Goal: Transaction & Acquisition: Purchase product/service

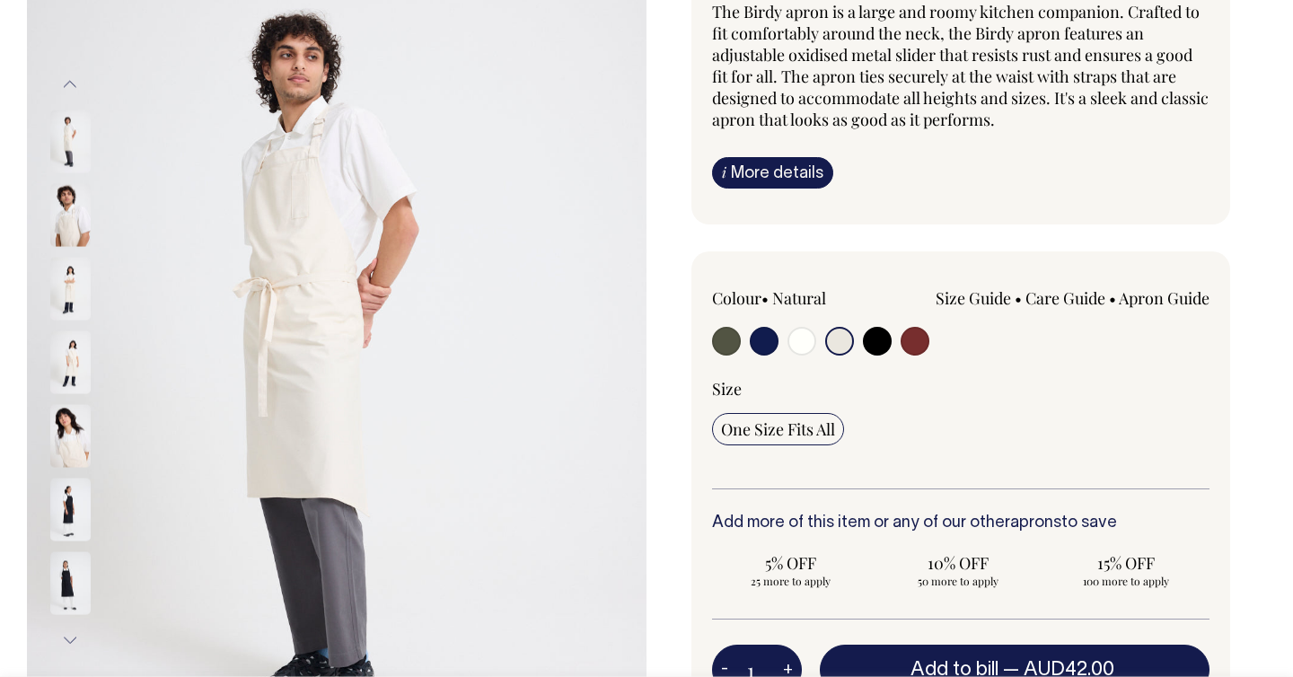
scroll to position [208, 0]
click at [75, 224] on img at bounding box center [70, 214] width 40 height 63
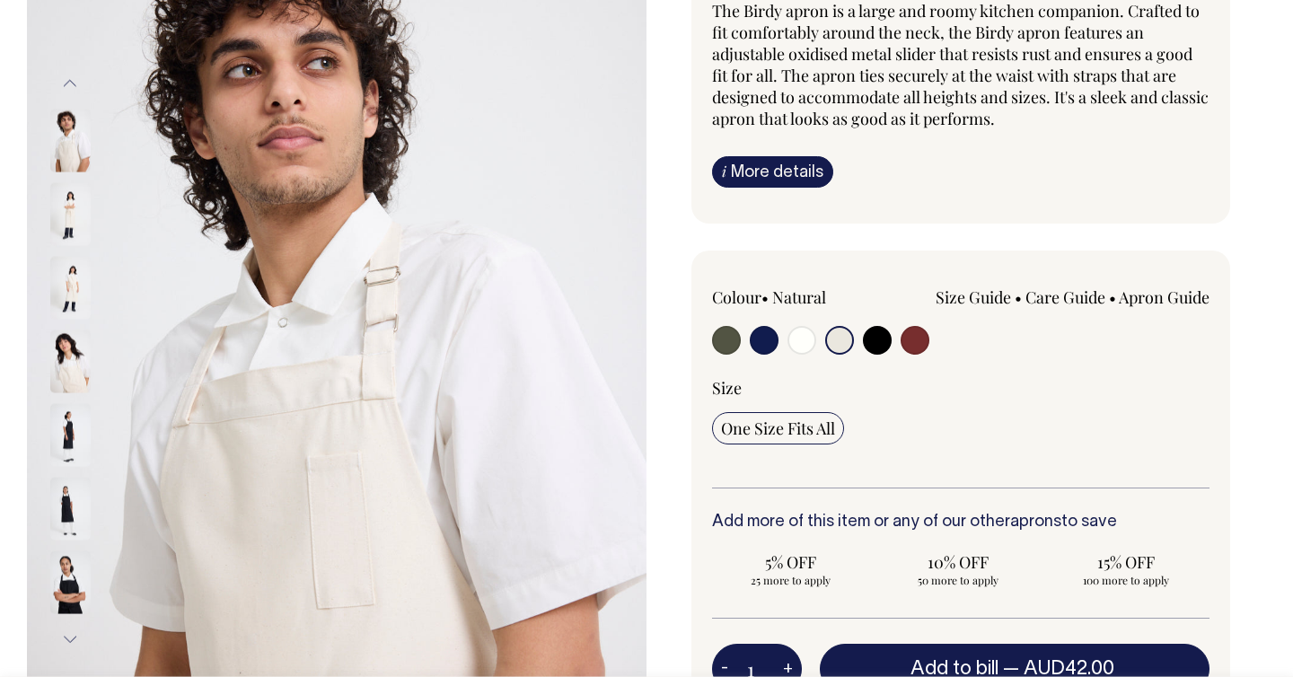
click at [50, 372] on img at bounding box center [70, 361] width 40 height 63
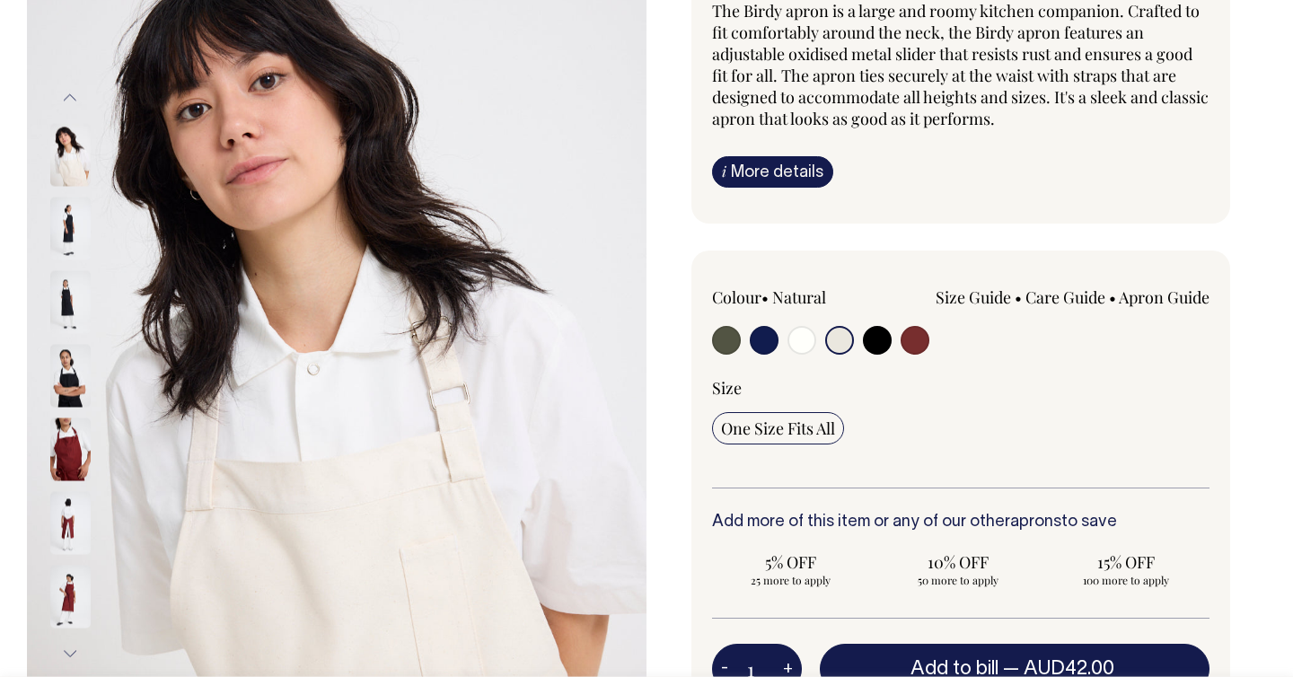
click at [67, 450] on img at bounding box center [70, 449] width 40 height 63
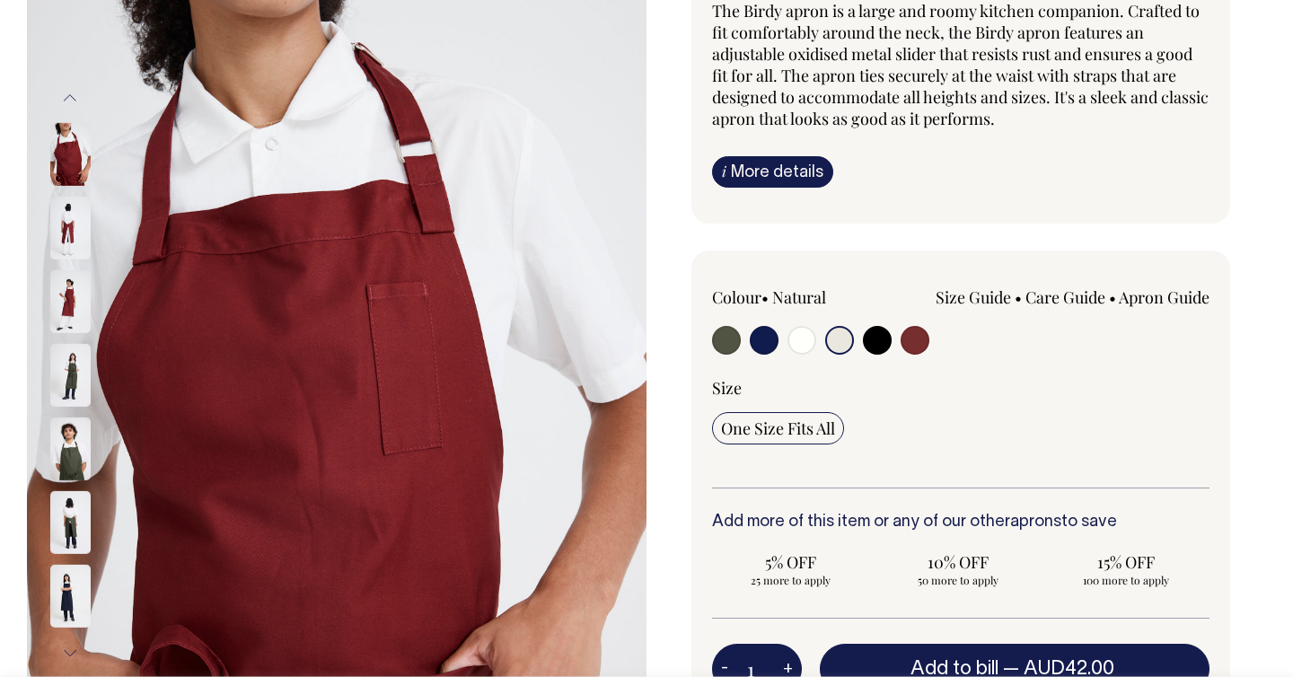
click at [761, 327] on input "radio" at bounding box center [764, 340] width 29 height 29
radio input "true"
select select "Dark Navy"
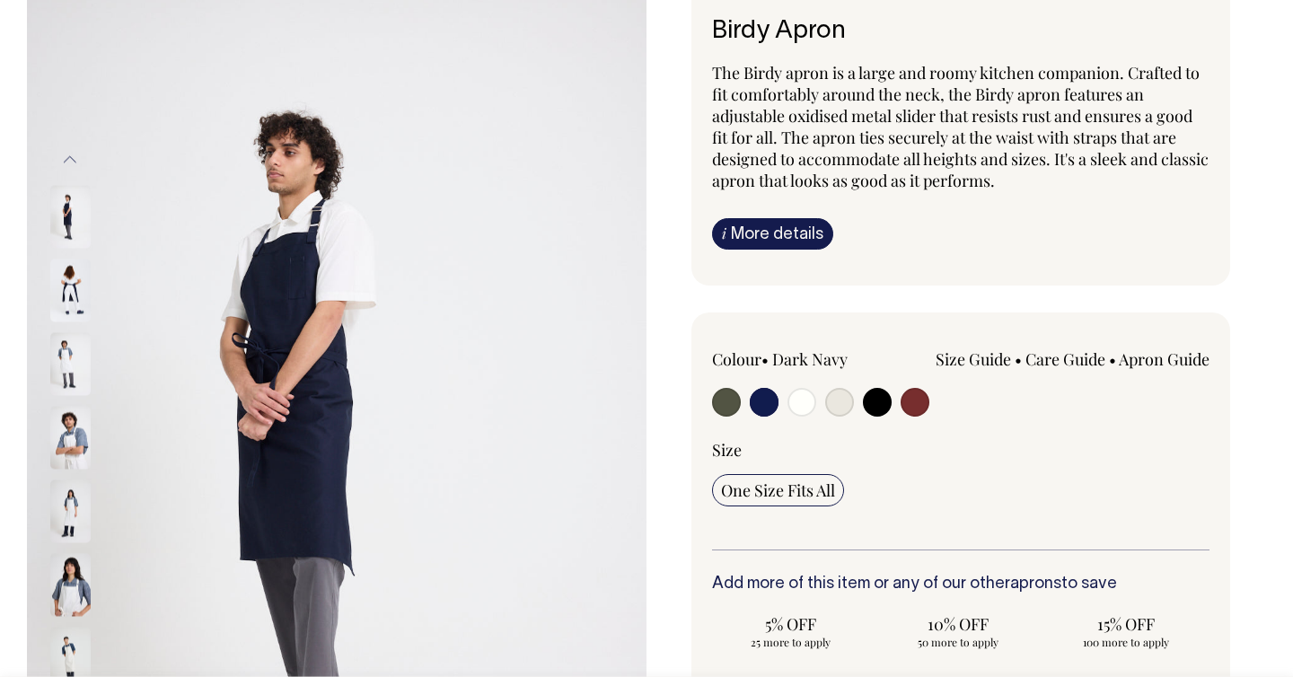
scroll to position [147, 0]
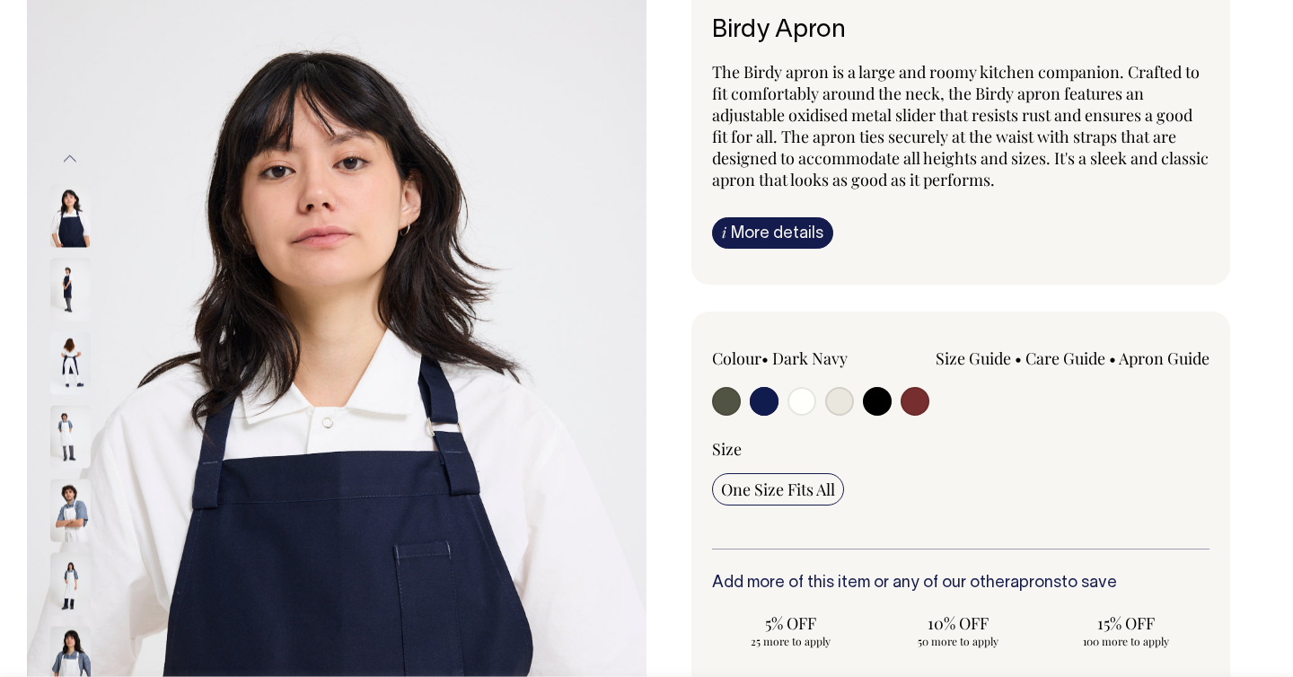
click at [62, 435] on img at bounding box center [70, 437] width 40 height 63
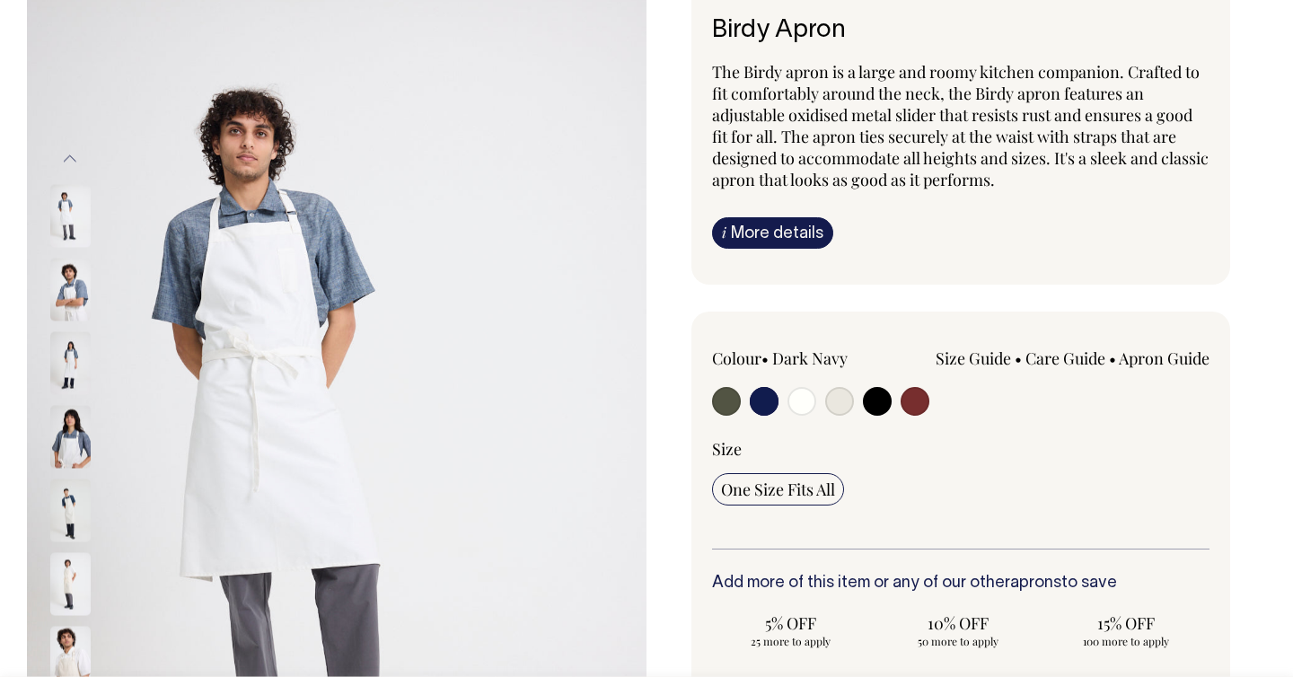
click at [60, 446] on img at bounding box center [70, 437] width 40 height 63
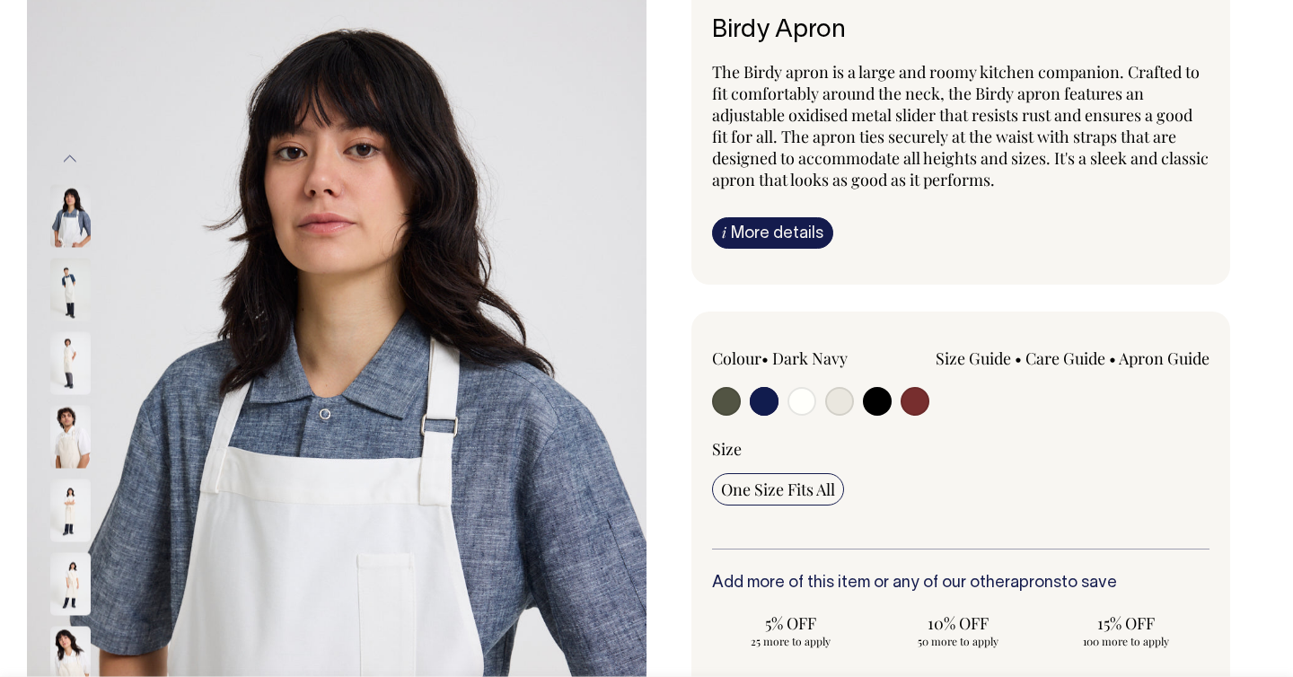
click at [60, 488] on img at bounding box center [70, 510] width 40 height 63
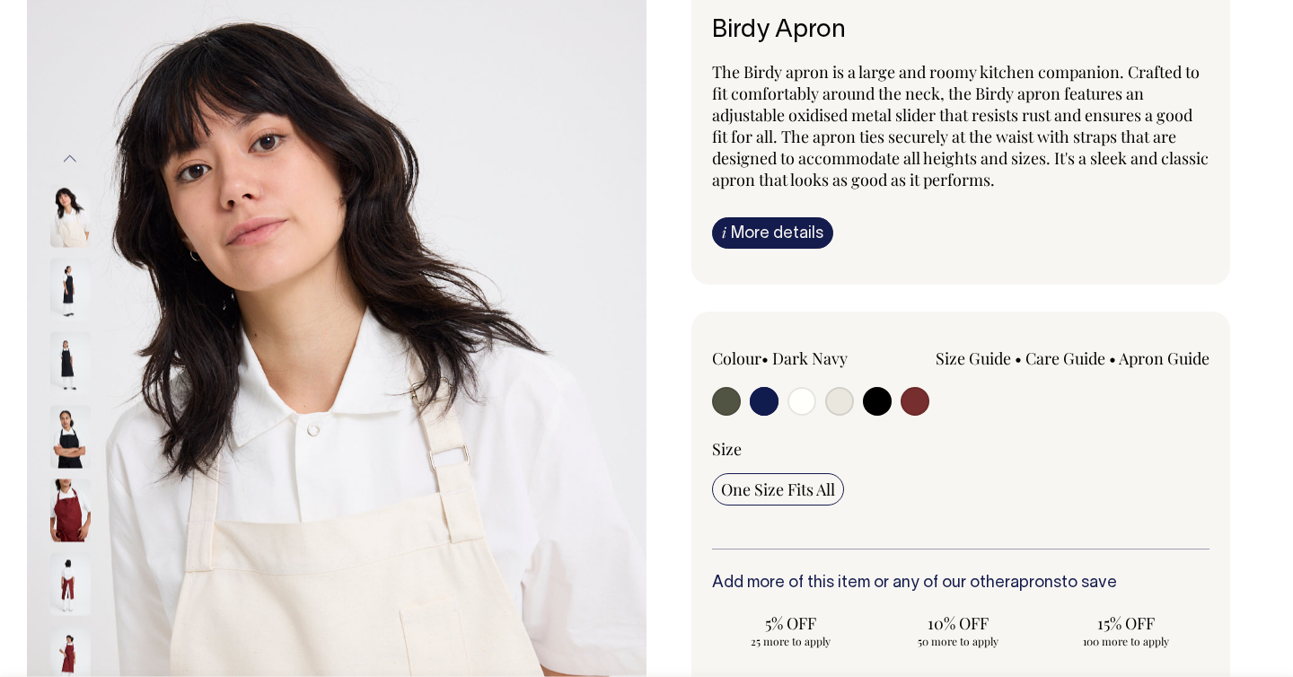
click at [67, 434] on img at bounding box center [70, 437] width 40 height 63
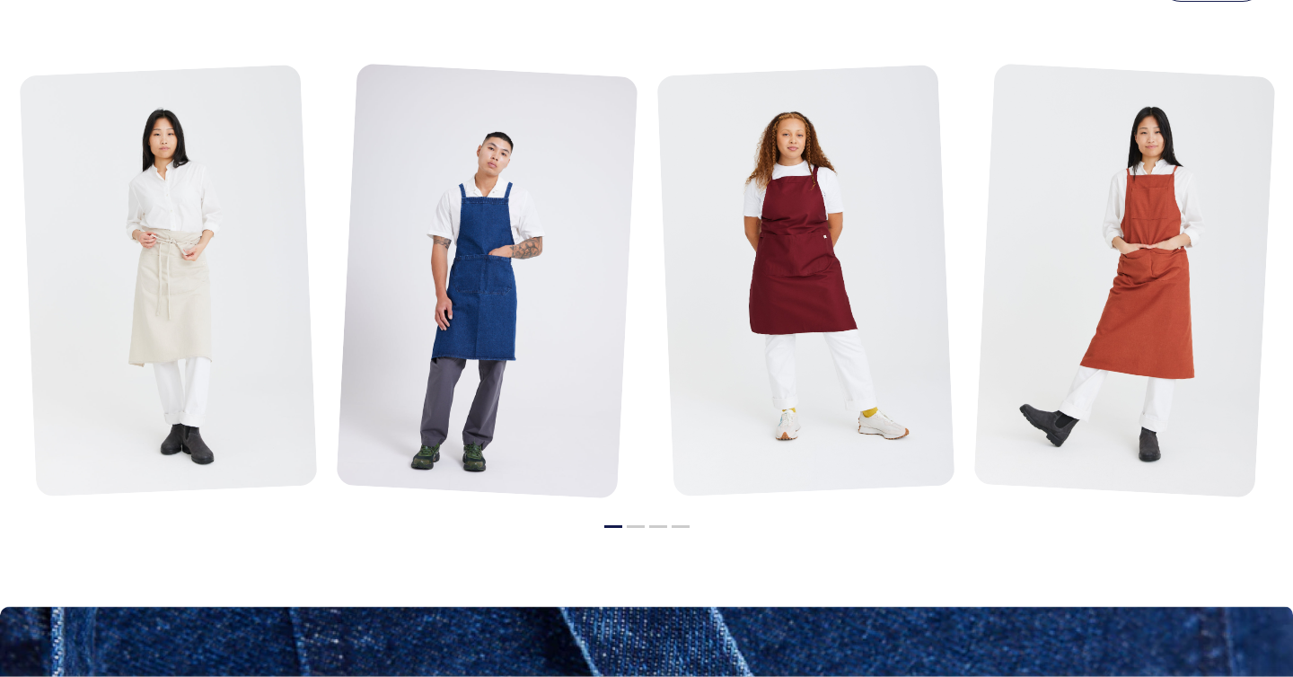
scroll to position [2112, 0]
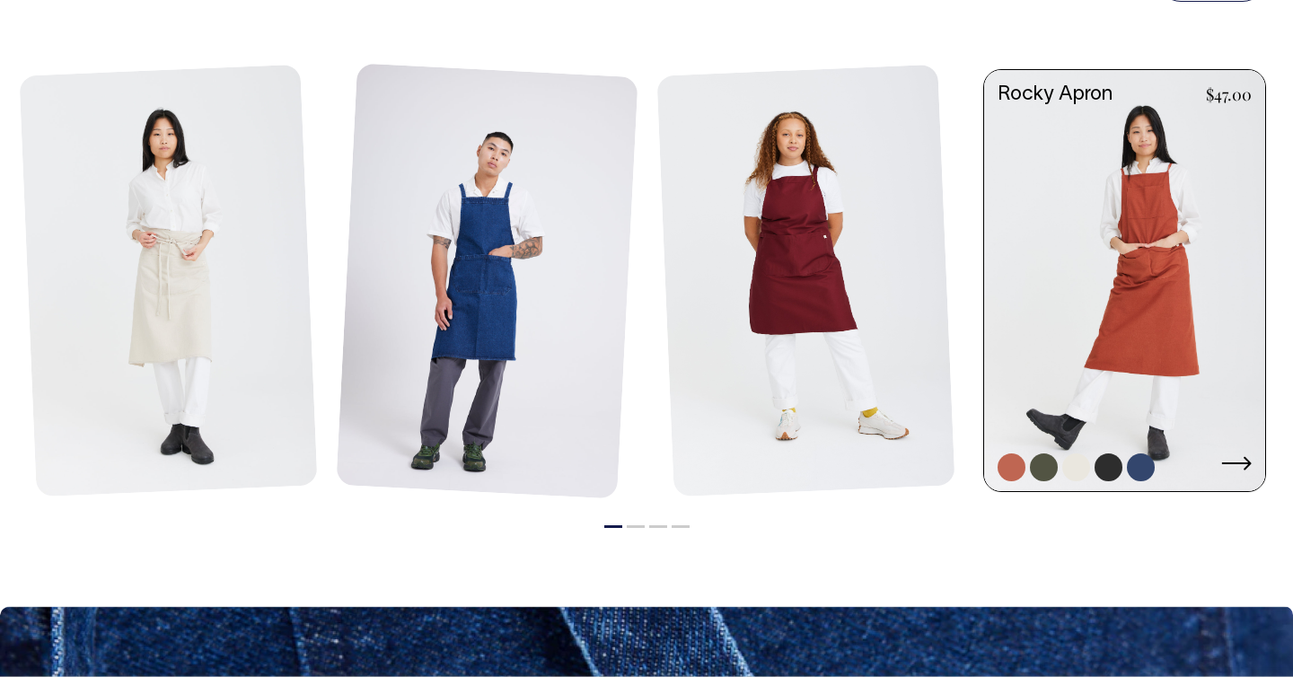
click at [1238, 465] on icon at bounding box center [1236, 463] width 31 height 14
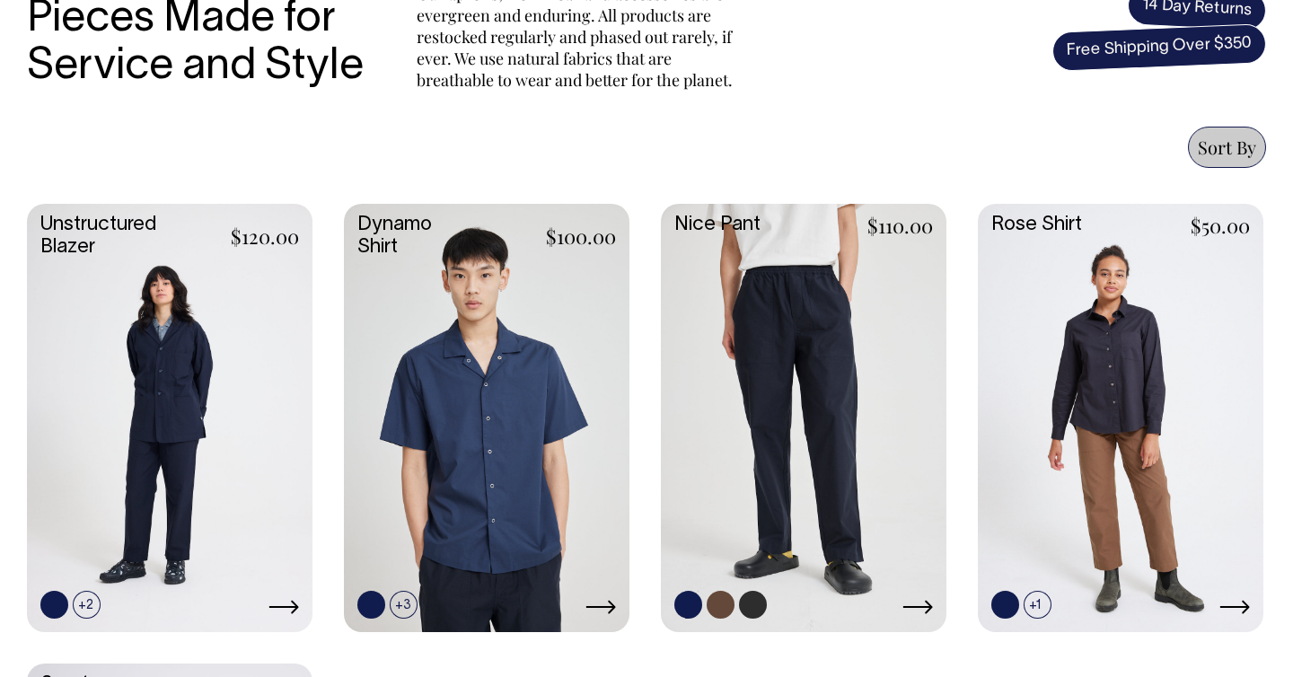
scroll to position [690, 0]
click at [824, 383] on link at bounding box center [804, 416] width 286 height 425
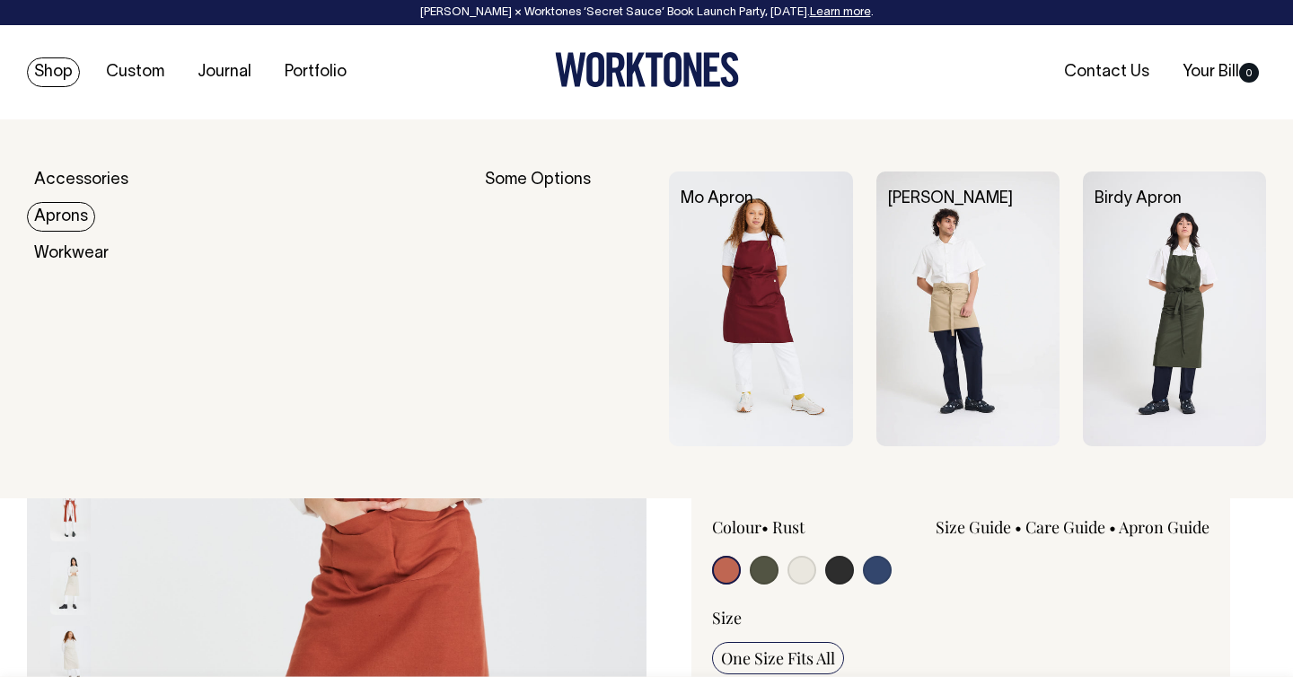
click at [73, 224] on link "Aprons" at bounding box center [61, 217] width 68 height 30
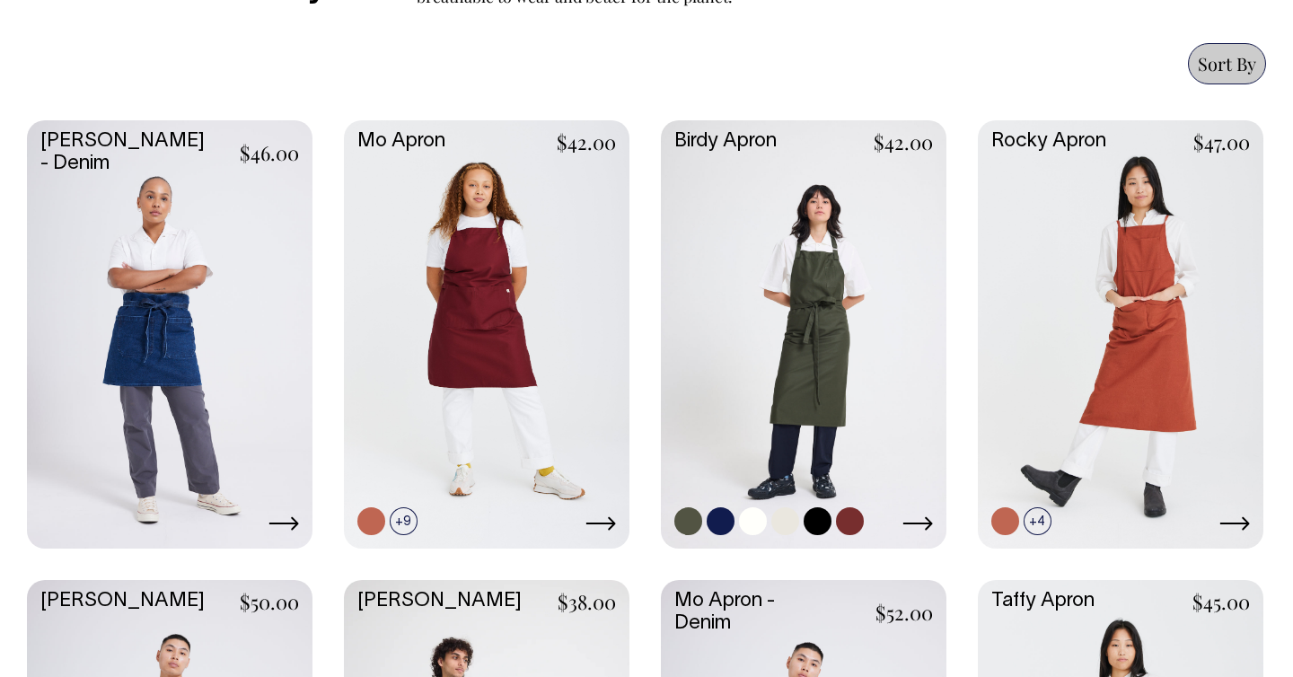
scroll to position [773, 0]
click at [717, 233] on link at bounding box center [804, 332] width 286 height 425
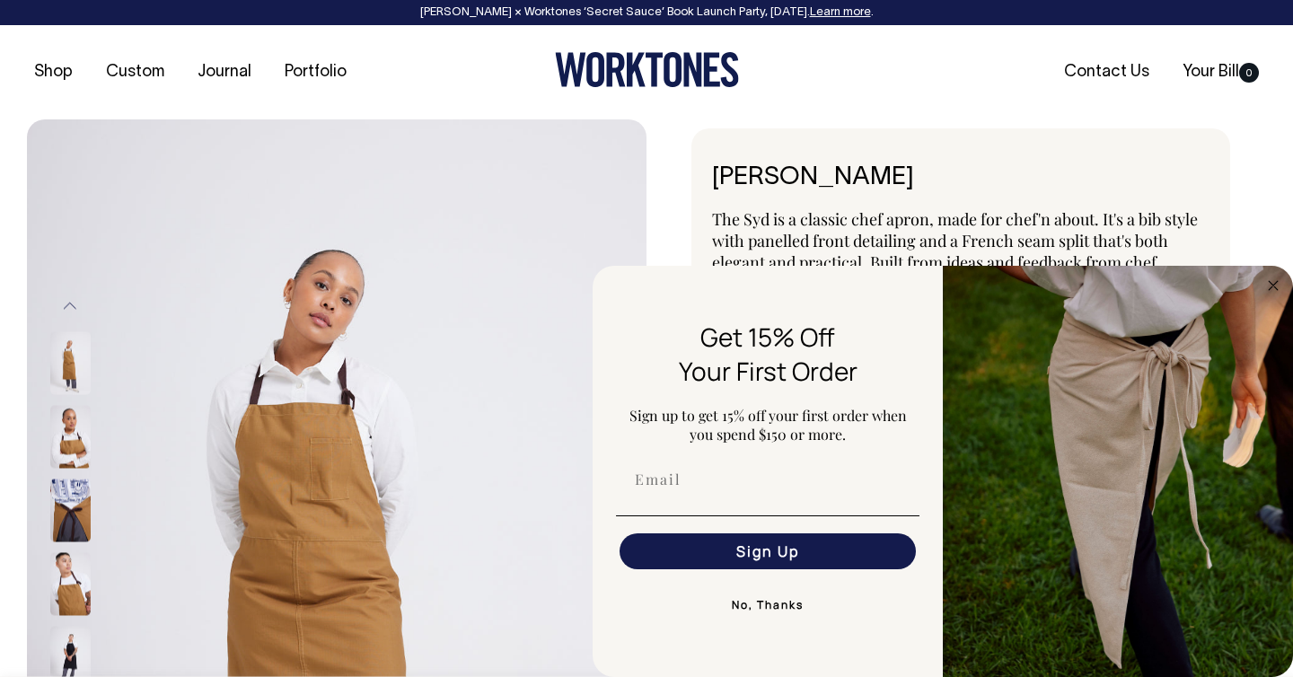
click at [802, 504] on div "FLYOUT Form" at bounding box center [768, 480] width 314 height 54
click at [676, 487] on input "Email" at bounding box center [768, 480] width 296 height 36
type input "mikebibs1@gmail.com"
click at [1270, 285] on circle "Close dialog" at bounding box center [1273, 285] width 21 height 21
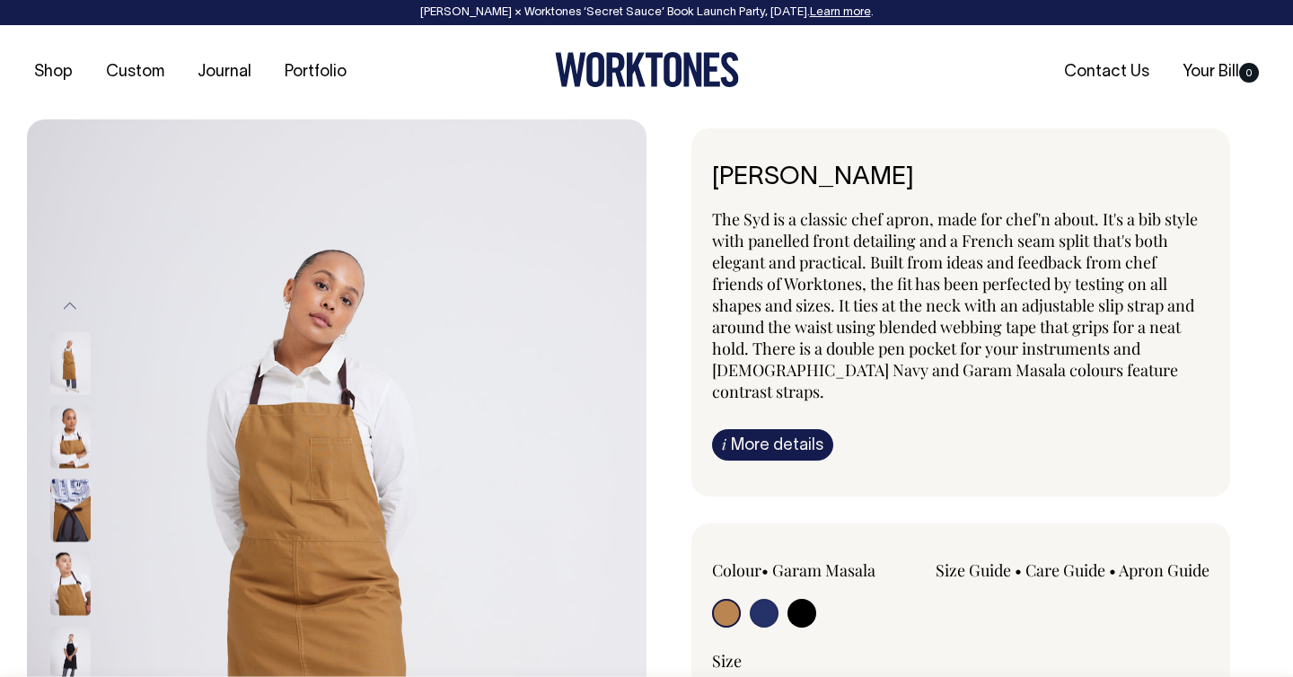
click at [68, 511] on img at bounding box center [70, 510] width 40 height 63
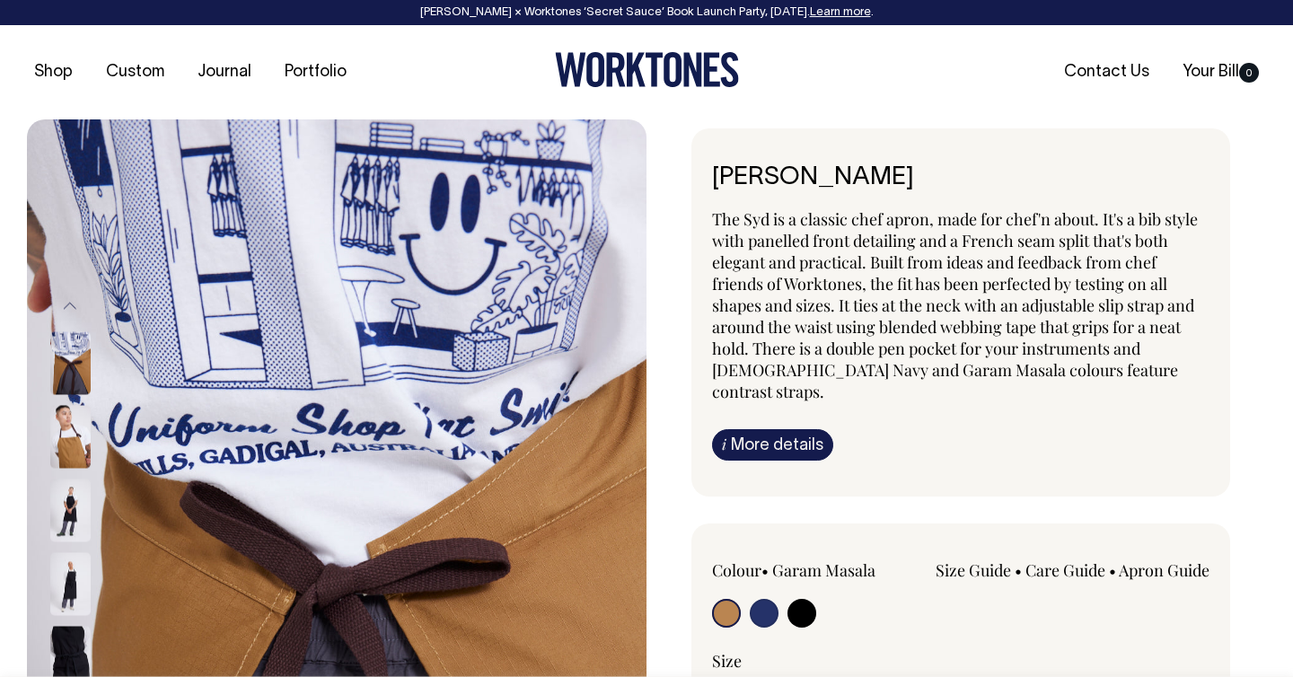
click at [67, 420] on img at bounding box center [70, 437] width 40 height 63
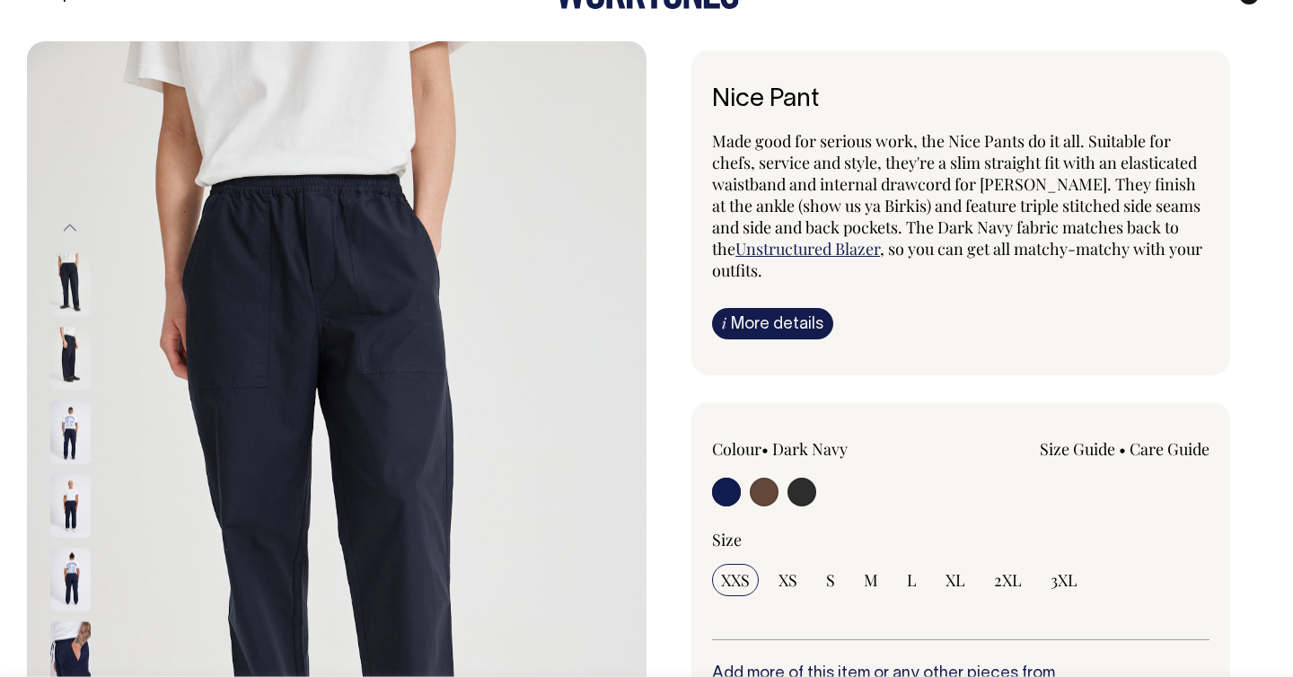
scroll to position [79, 0]
click at [75, 361] on img at bounding box center [70, 358] width 40 height 63
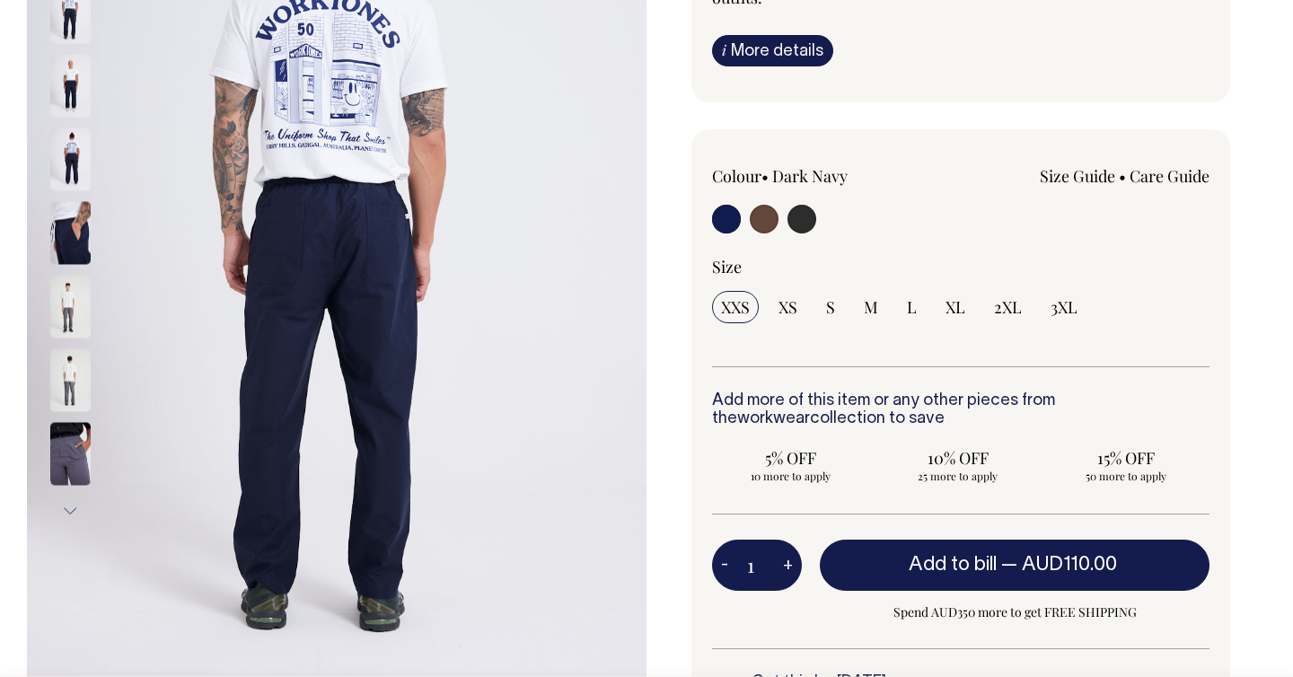
scroll to position [352, 0]
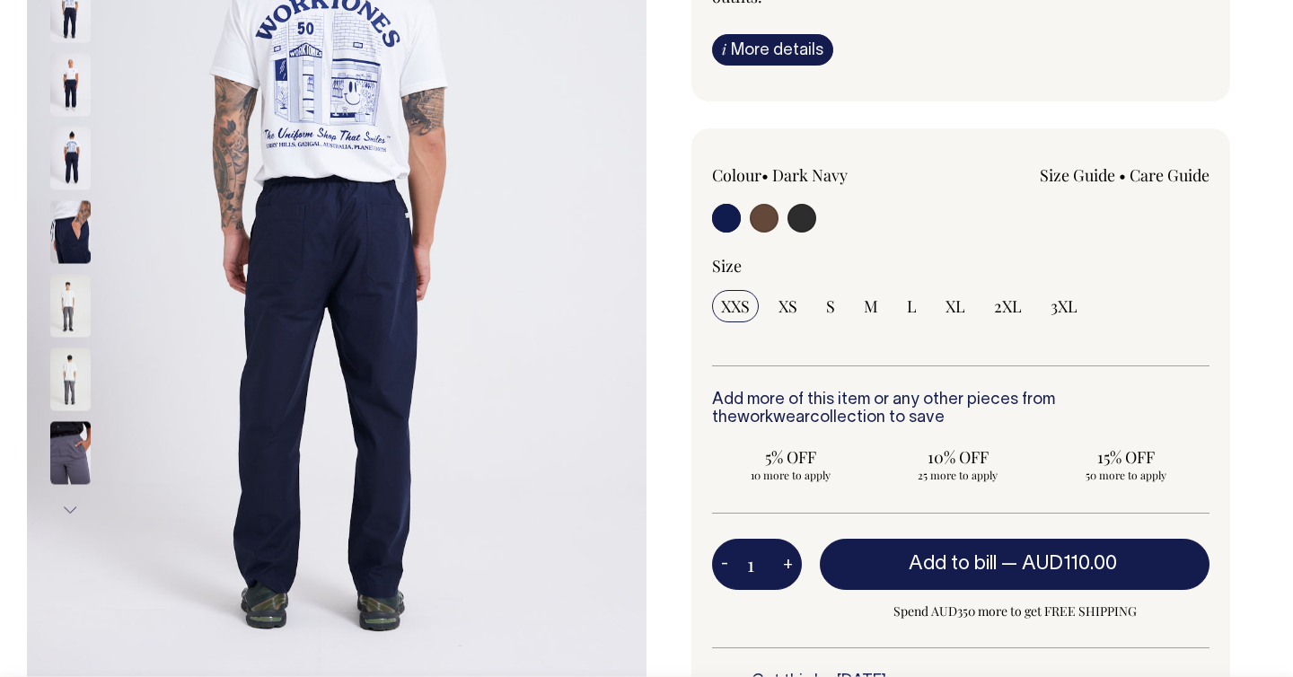
click at [63, 223] on img at bounding box center [70, 232] width 40 height 63
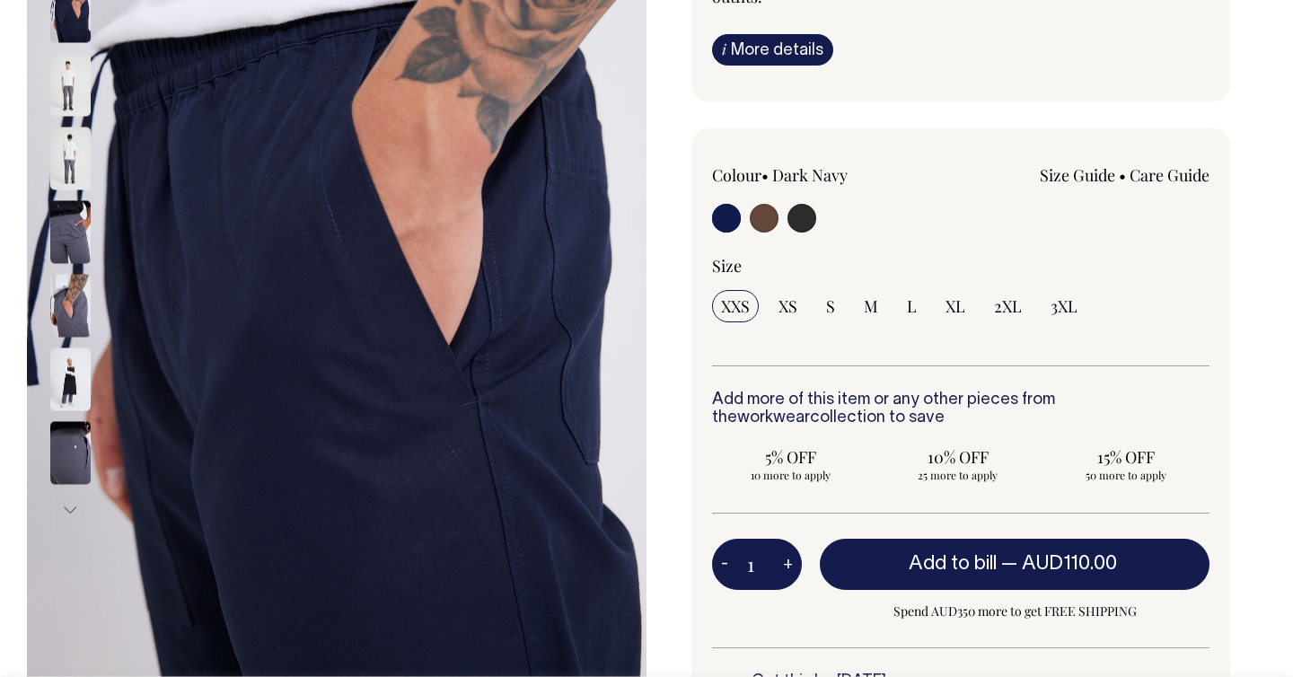
click at [71, 231] on img at bounding box center [70, 232] width 40 height 63
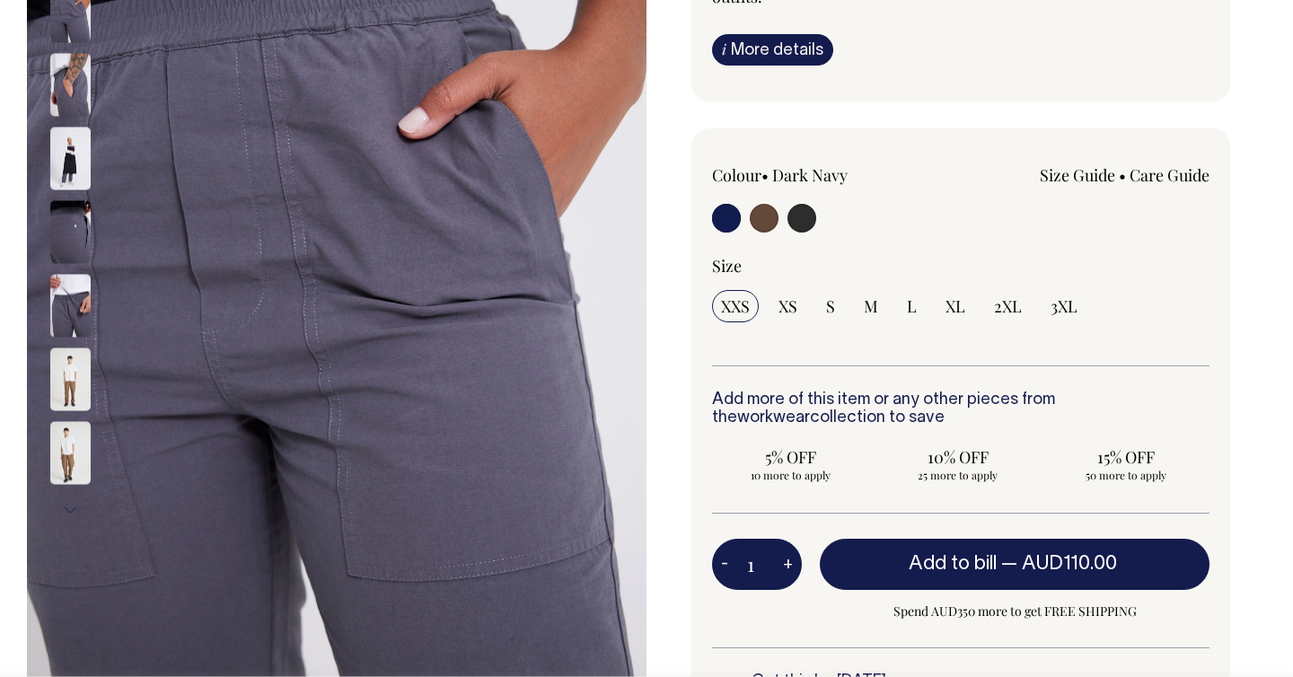
click at [71, 240] on img at bounding box center [70, 232] width 40 height 63
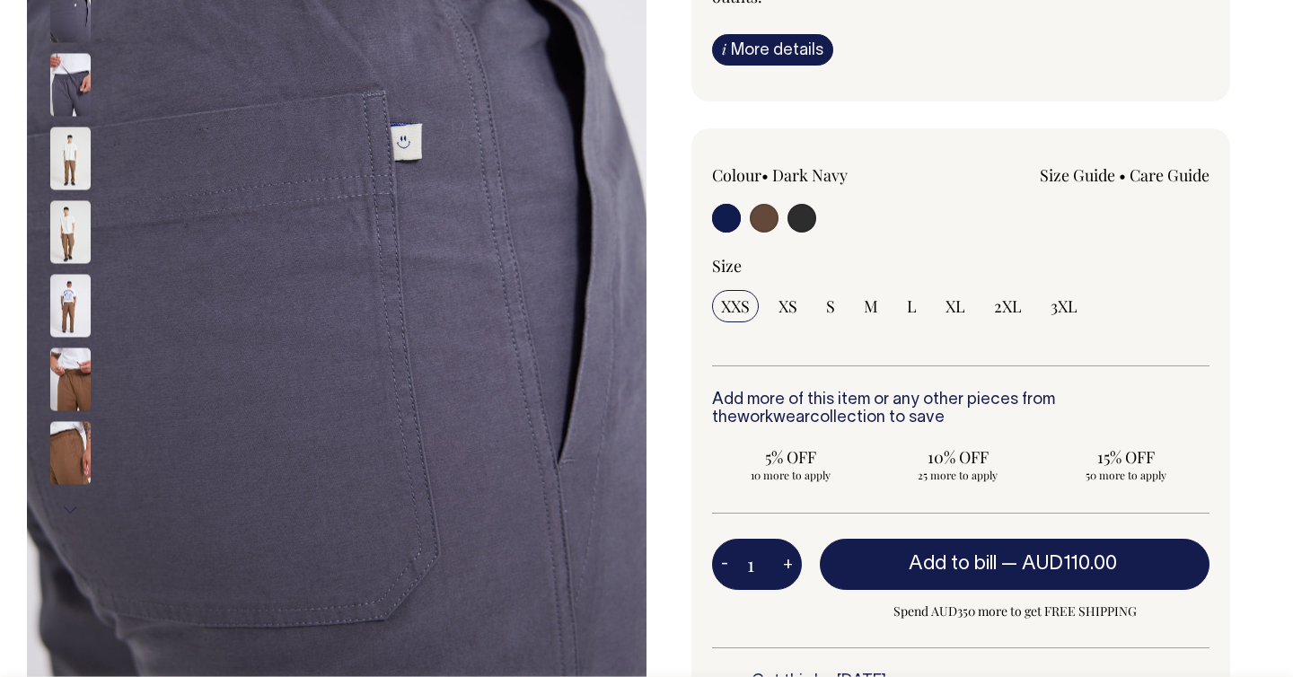
click at [70, 275] on img at bounding box center [70, 306] width 40 height 63
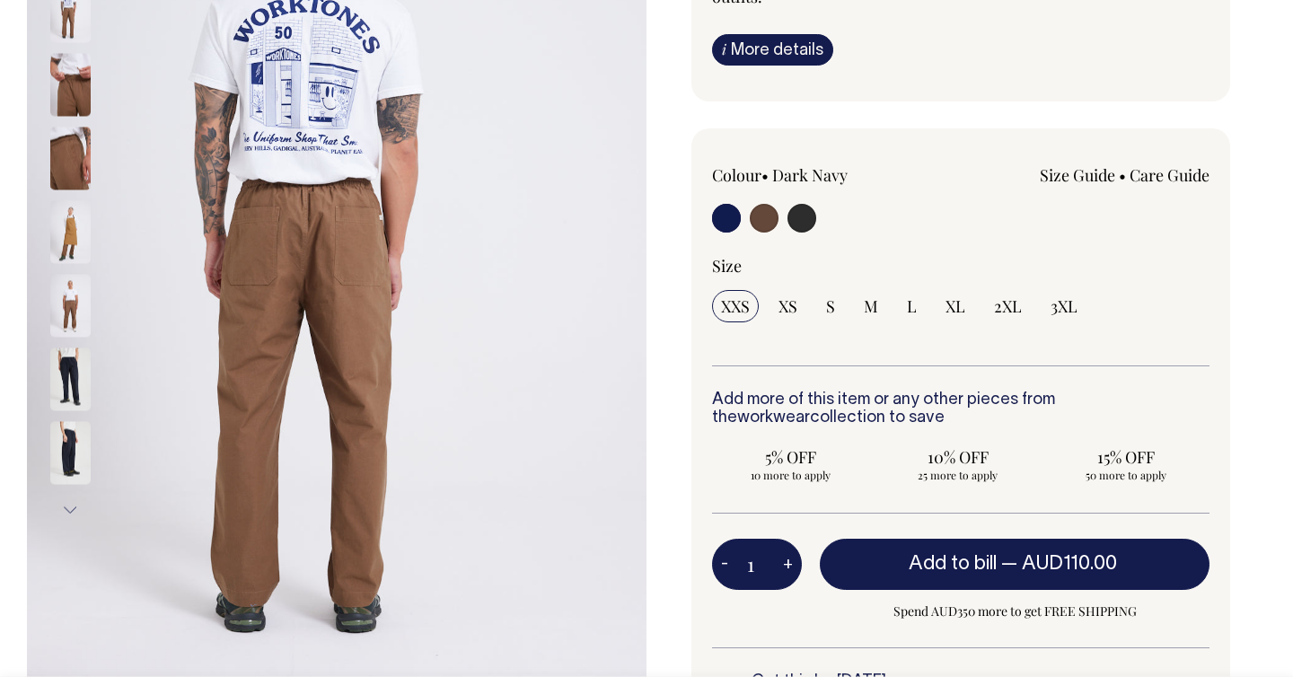
click at [62, 249] on img at bounding box center [70, 232] width 40 height 63
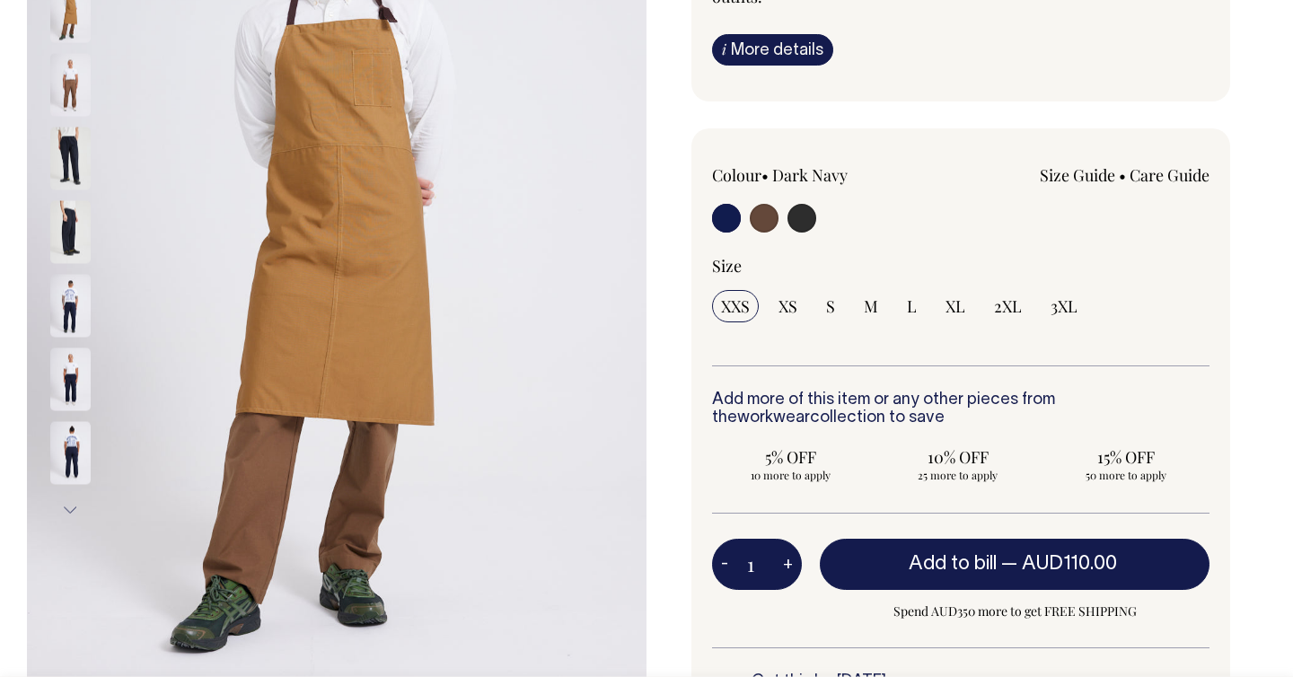
click at [67, 101] on img at bounding box center [70, 85] width 40 height 63
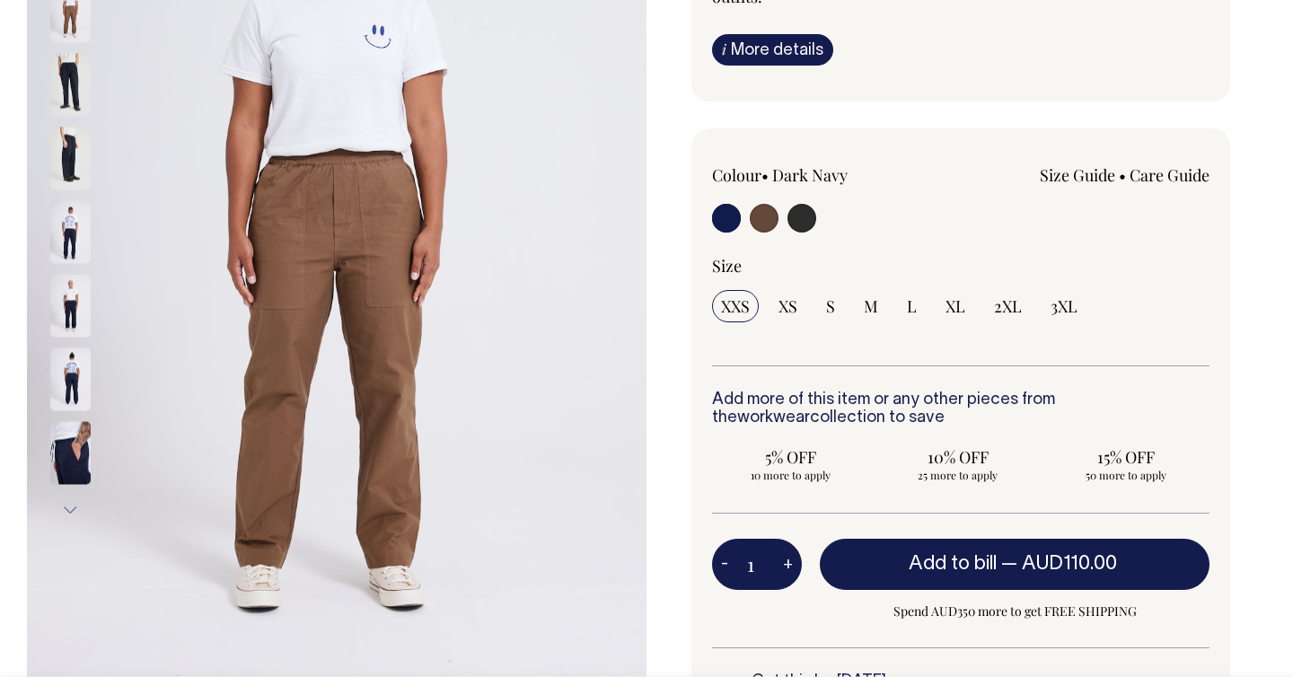
click at [71, 139] on img at bounding box center [70, 158] width 40 height 63
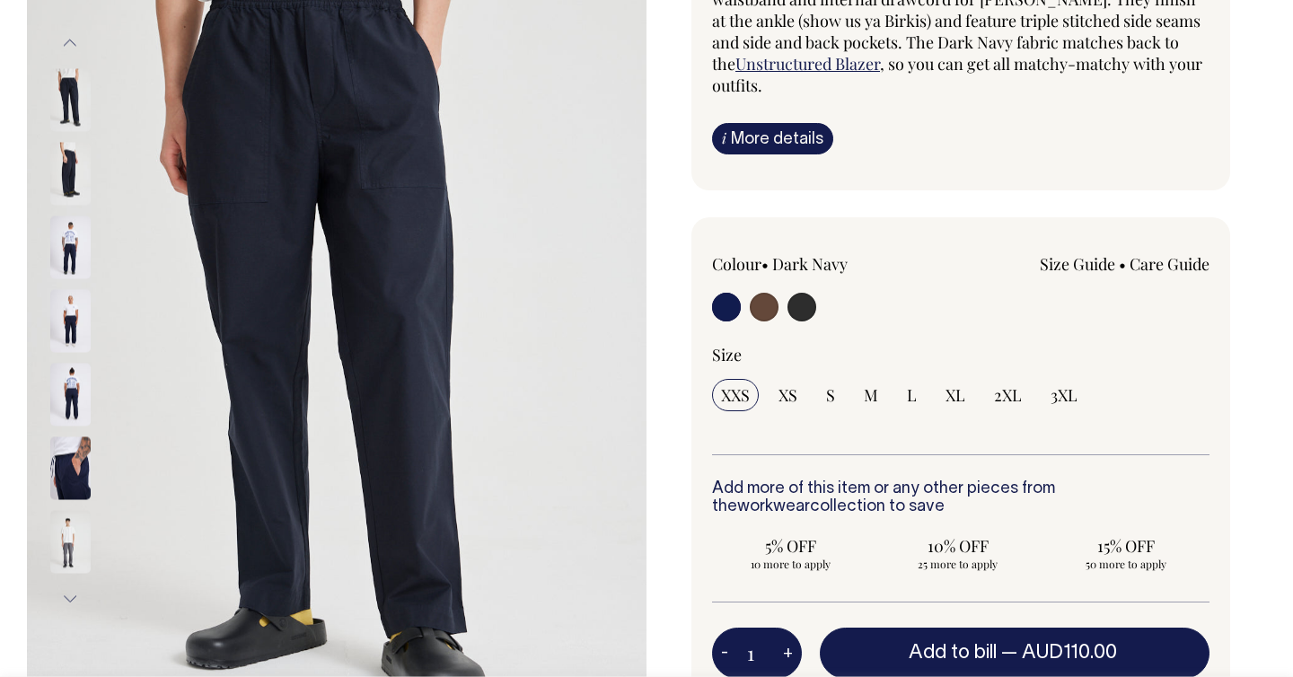
scroll to position [264, 0]
